Goal: Navigation & Orientation: Understand site structure

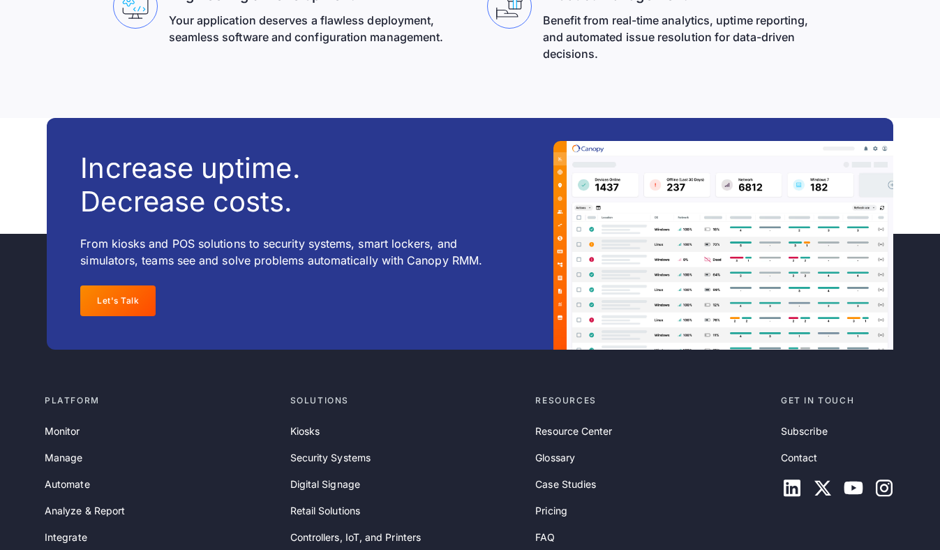
scroll to position [4557, 0]
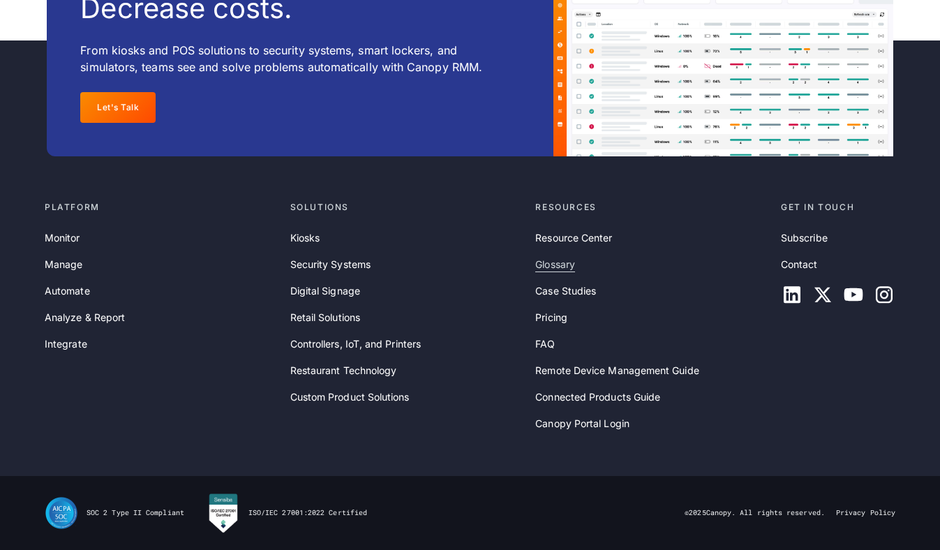
click at [550, 266] on link "Glossary" at bounding box center [555, 264] width 40 height 15
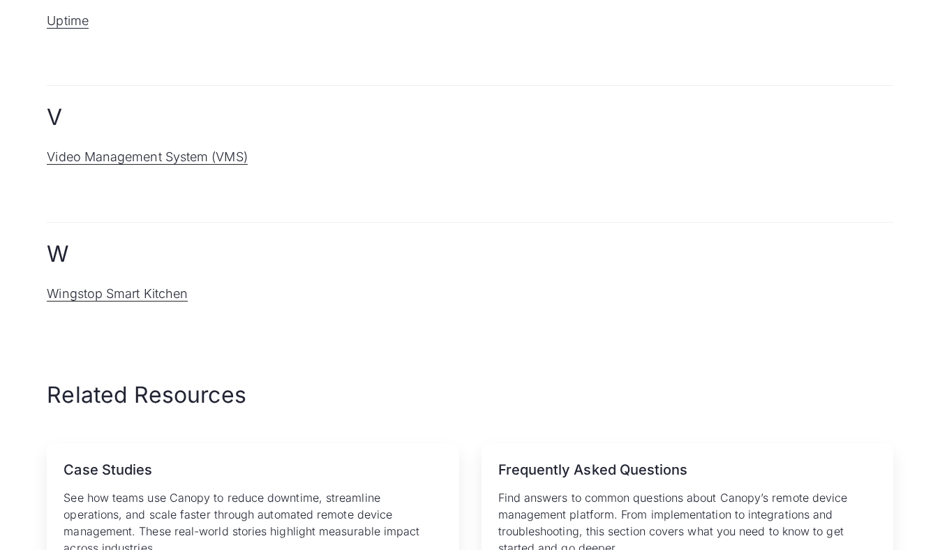
scroll to position [2748, 0]
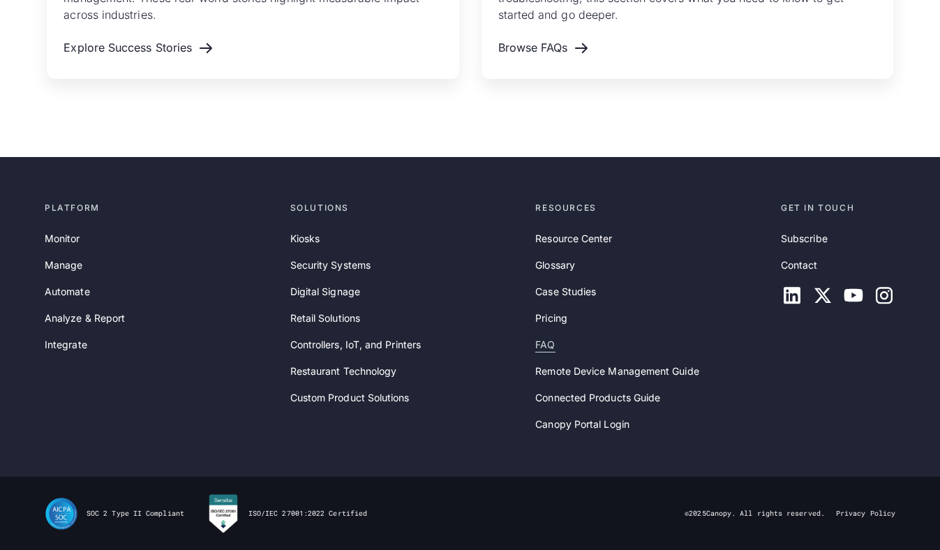
click at [544, 343] on link "FAQ" at bounding box center [545, 344] width 20 height 15
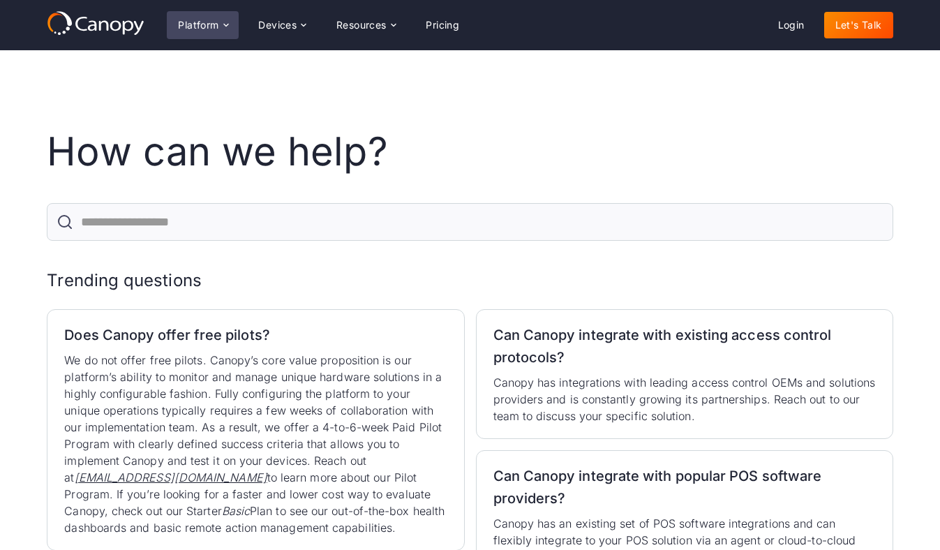
click at [200, 28] on div "Platform" at bounding box center [198, 25] width 40 height 10
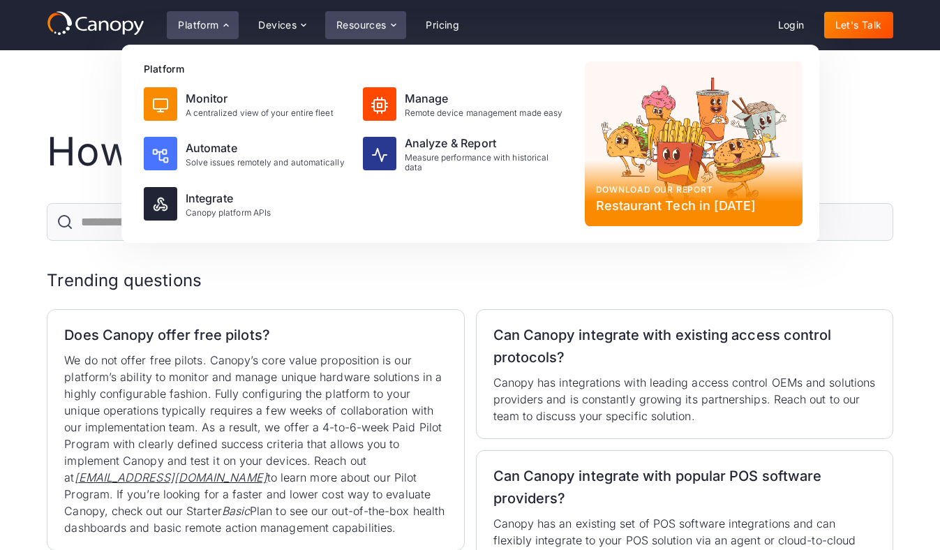
click at [365, 23] on div "Resources" at bounding box center [361, 25] width 50 height 10
